Goal: Navigation & Orientation: Understand site structure

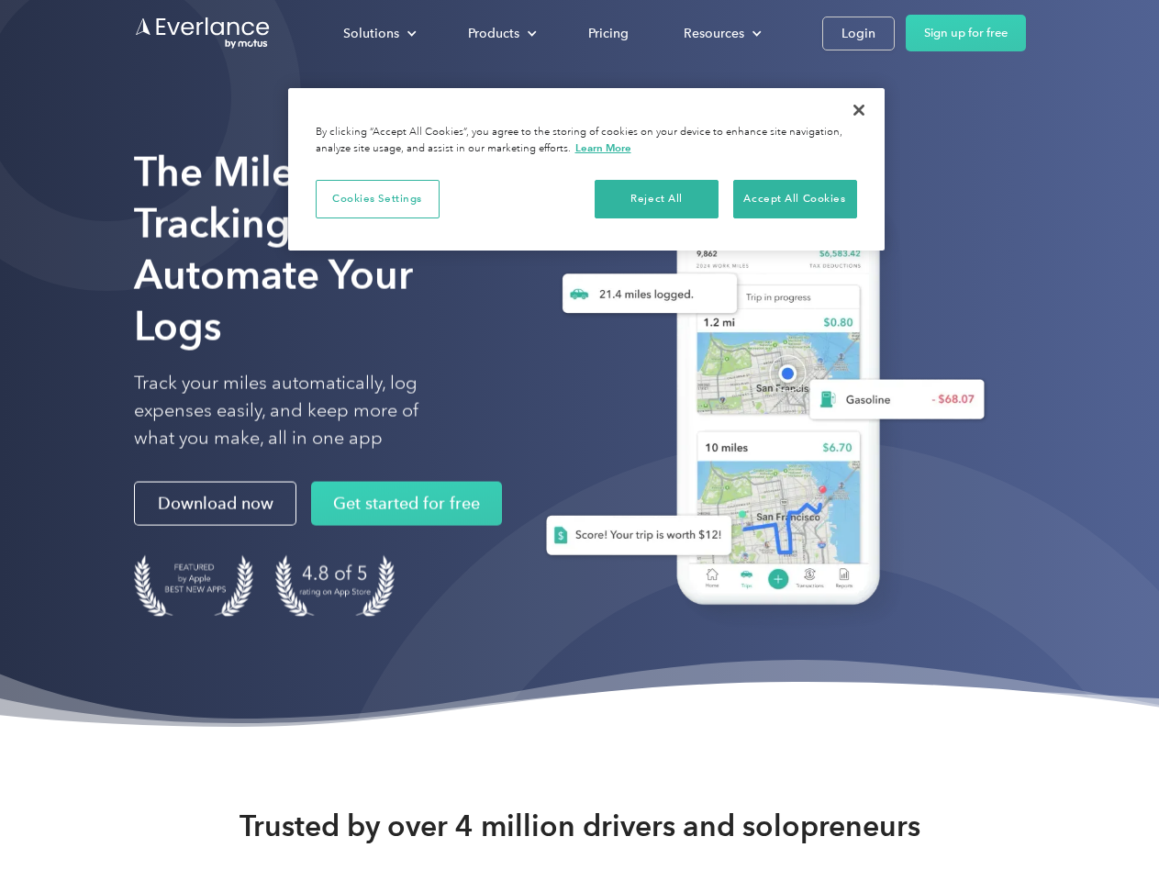
click at [379, 33] on div "Solutions" at bounding box center [371, 33] width 56 height 23
click at [500, 33] on div "Products" at bounding box center [493, 33] width 51 height 23
click at [720, 33] on div "Resources" at bounding box center [713, 33] width 61 height 23
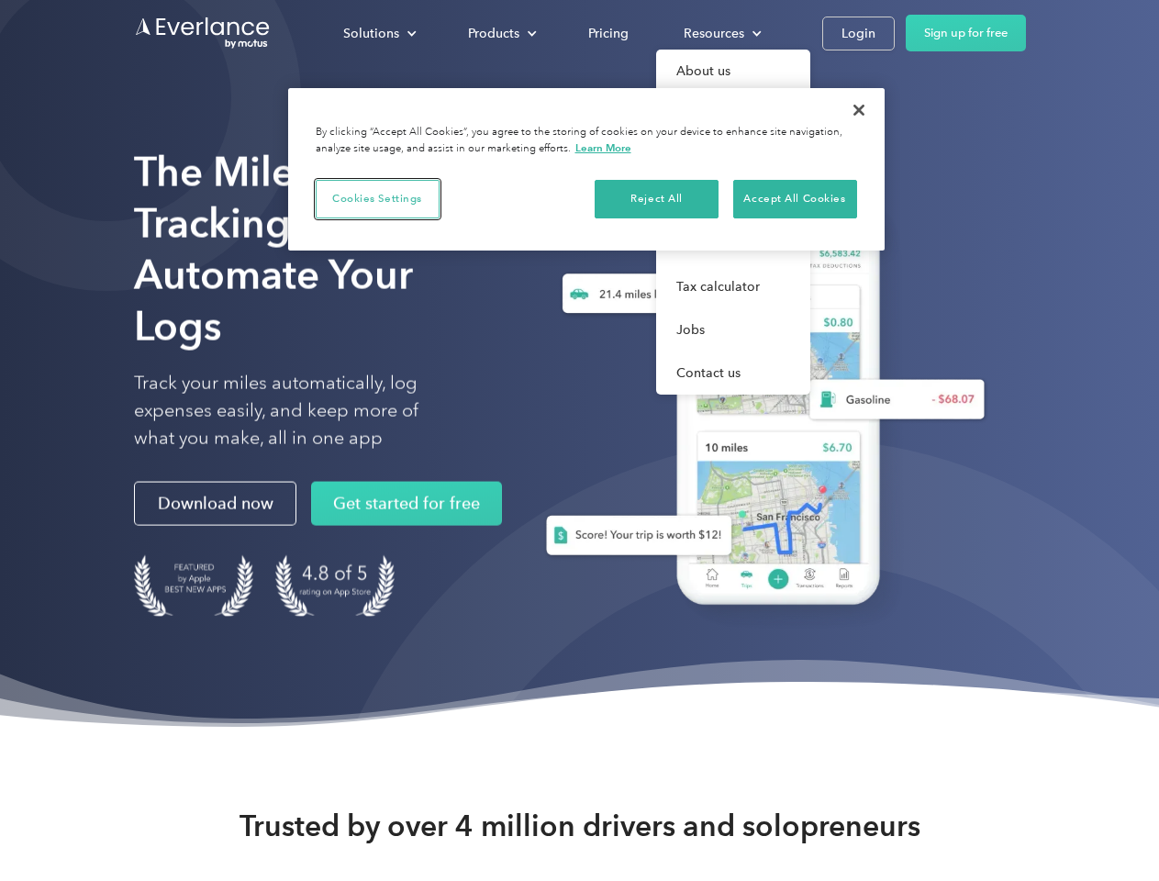
click at [377, 198] on button "Cookies Settings" at bounding box center [378, 199] width 124 height 39
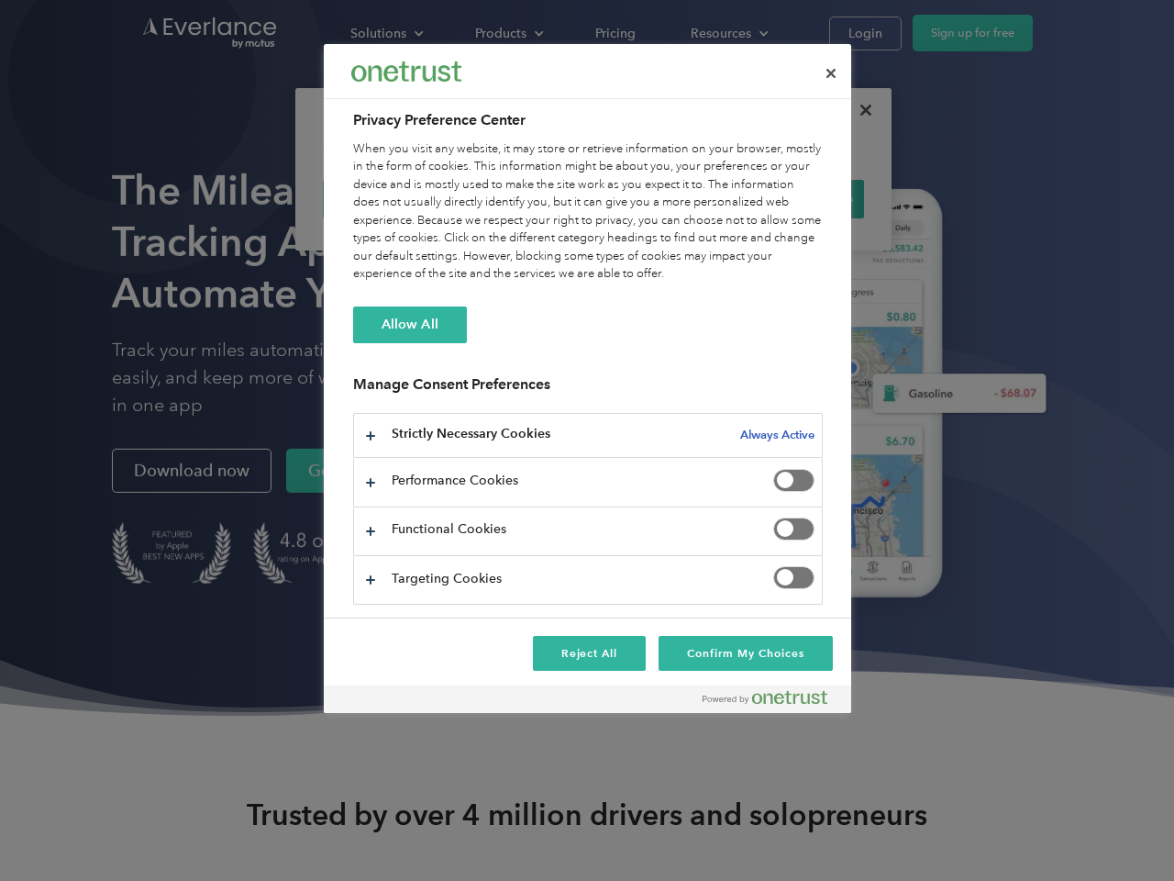
click at [657, 198] on div "When you visit any website, it may store or retrieve information on your browse…" at bounding box center [588, 211] width 470 height 143
click at [794, 198] on div "When you visit any website, it may store or retrieve information on your browse…" at bounding box center [588, 211] width 470 height 143
click at [859, 110] on div at bounding box center [587, 440] width 1174 height 881
